Goal: Task Accomplishment & Management: Manage account settings

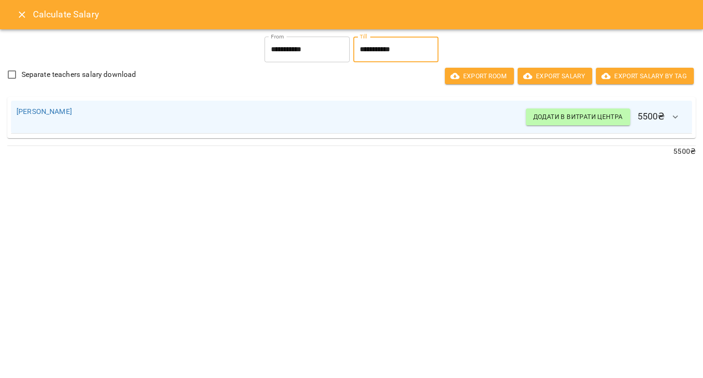
scroll to position [585, 0]
click at [18, 14] on icon "Close" at bounding box center [21, 14] width 11 height 11
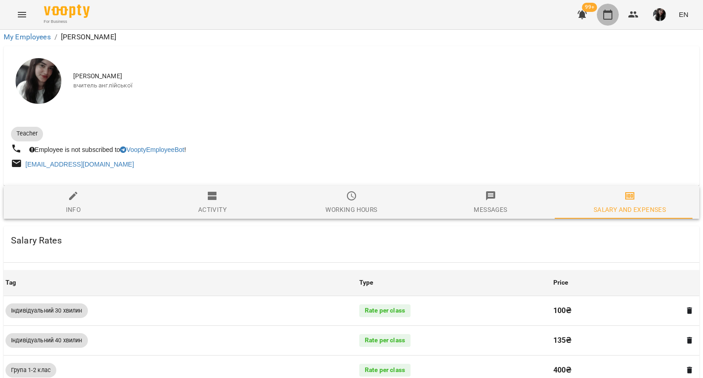
click at [607, 16] on icon "button" at bounding box center [607, 14] width 11 height 11
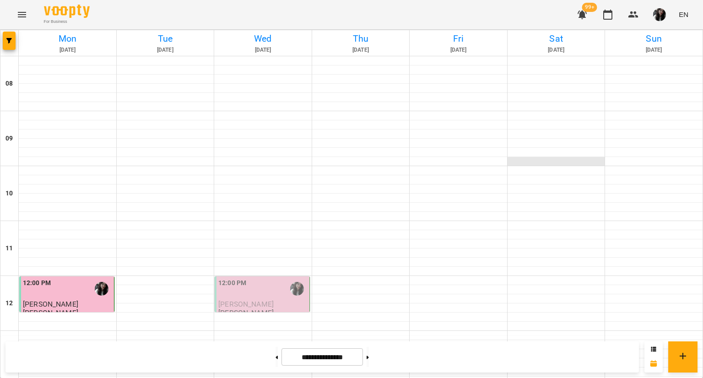
scroll to position [488, 0]
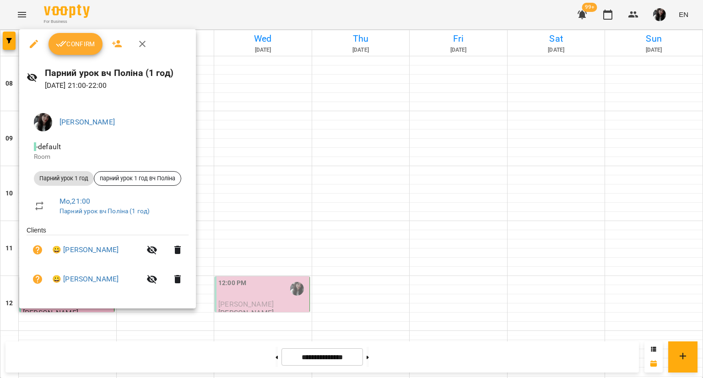
click at [73, 48] on span "Confirm" at bounding box center [75, 43] width 39 height 11
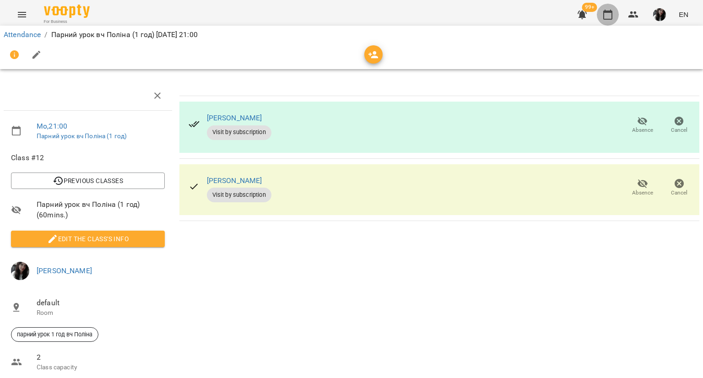
click at [602, 15] on icon "button" at bounding box center [607, 14] width 11 height 11
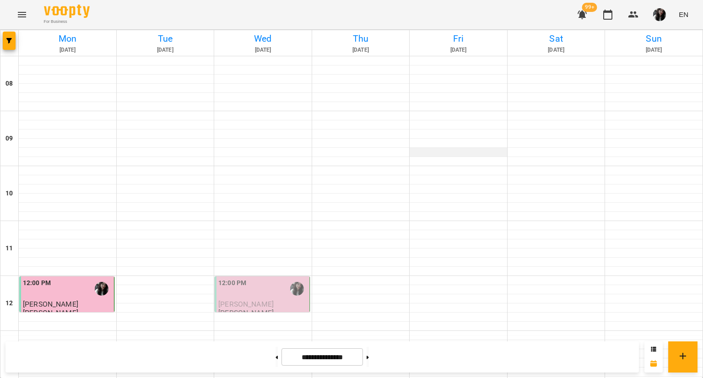
scroll to position [488, 0]
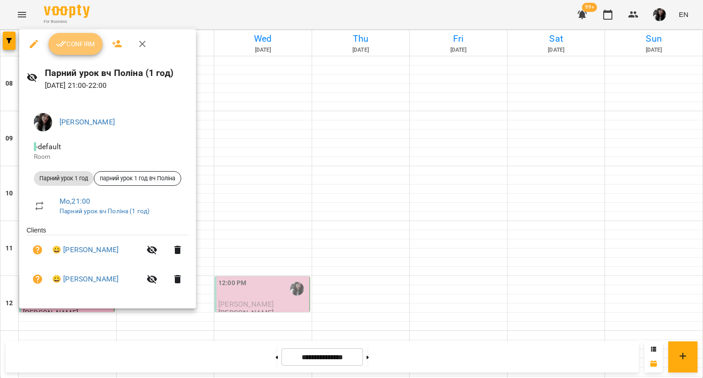
click at [82, 43] on span "Confirm" at bounding box center [75, 43] width 39 height 11
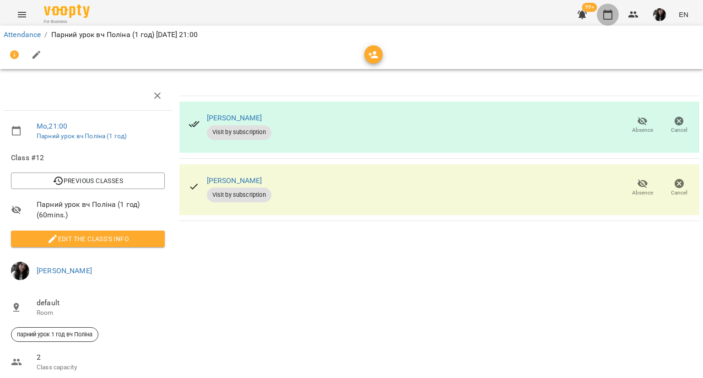
click at [610, 8] on button "button" at bounding box center [607, 15] width 22 height 22
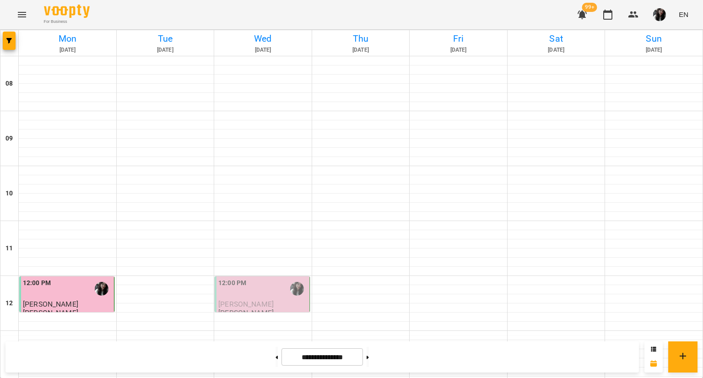
scroll to position [422, 0]
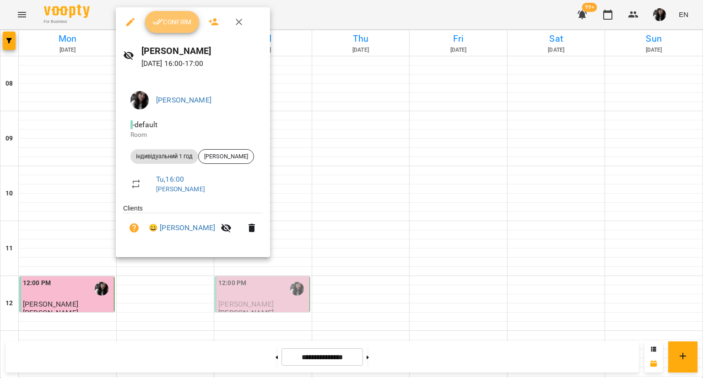
click at [187, 24] on span "Confirm" at bounding box center [171, 21] width 39 height 11
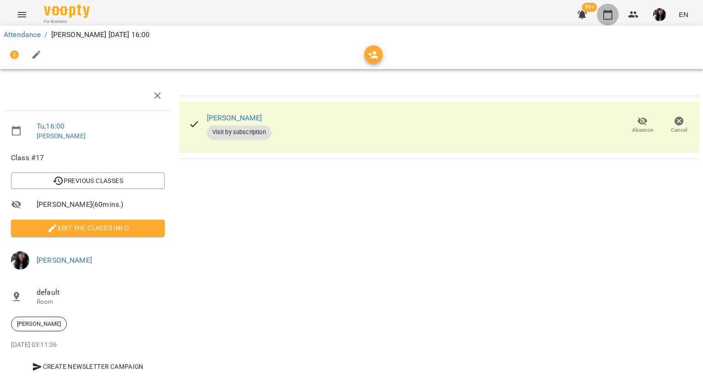
click at [607, 13] on icon "button" at bounding box center [607, 14] width 11 height 11
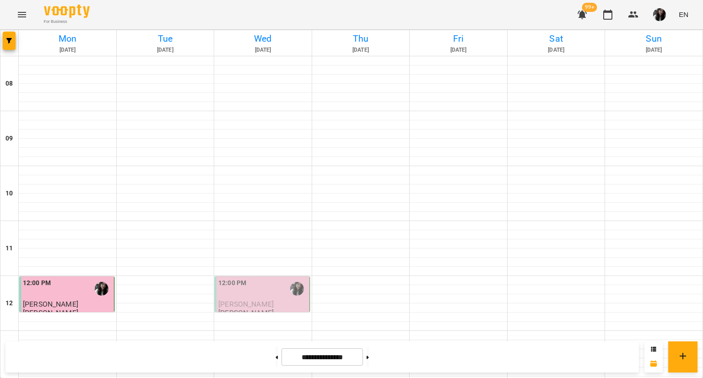
scroll to position [378, 0]
